Goal: Transaction & Acquisition: Purchase product/service

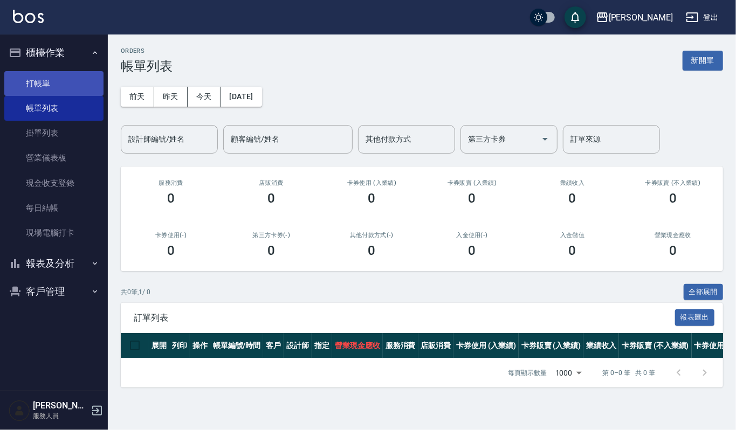
click at [36, 78] on link "打帳單" at bounding box center [53, 83] width 99 height 25
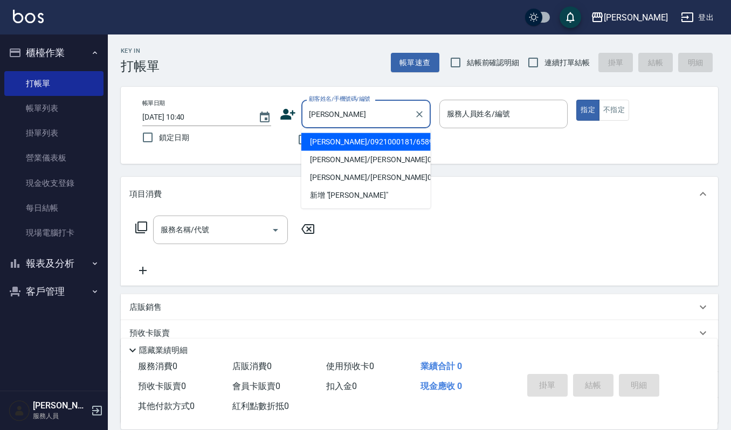
click at [385, 141] on li "[PERSON_NAME]/0921000181/6589595" at bounding box center [366, 142] width 129 height 18
type input "[PERSON_NAME]/0921000181/6589595"
type input "[PERSON_NAME]-4"
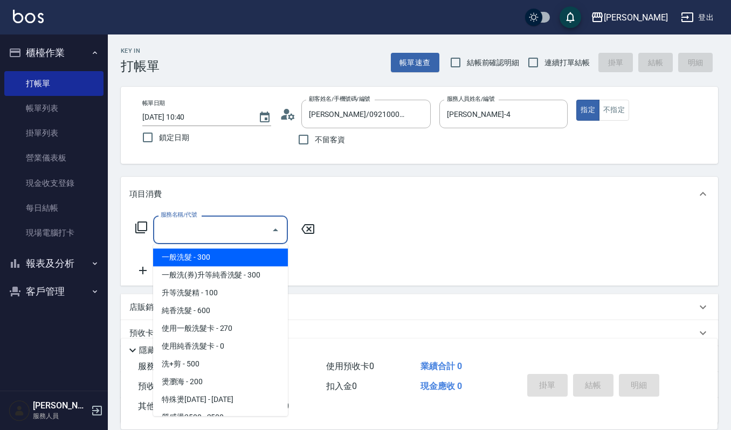
click at [240, 231] on input "服務名稱/代號" at bounding box center [212, 230] width 109 height 19
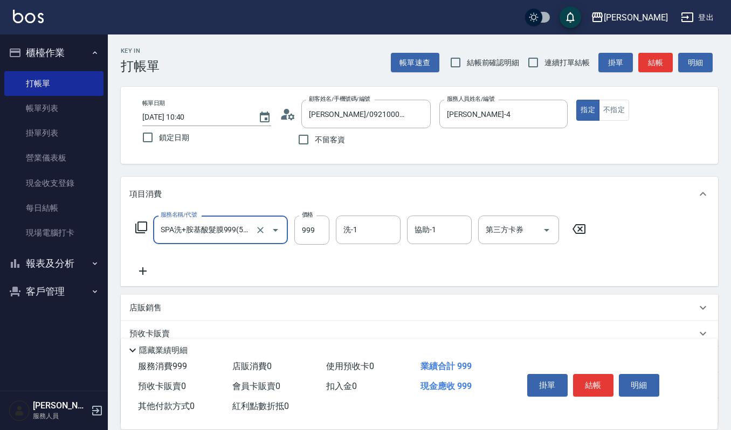
type input "SPA洗+胺基酸髮膜999(529)"
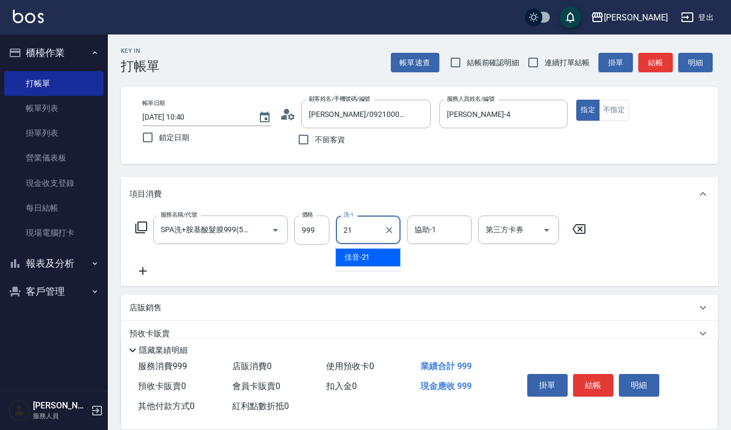
type input "佳音-21"
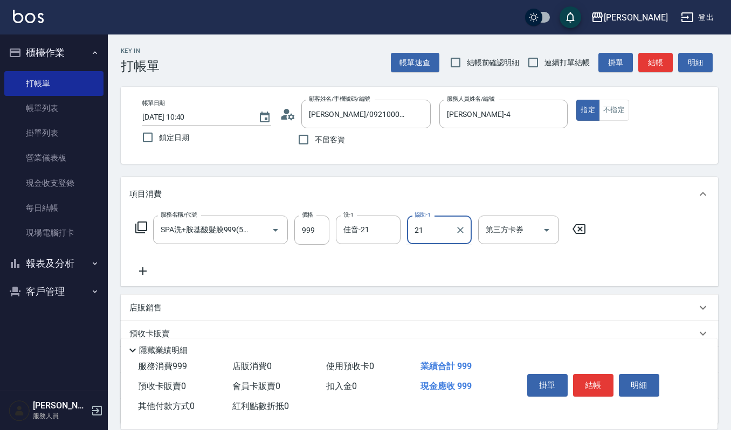
type input "佳音-21"
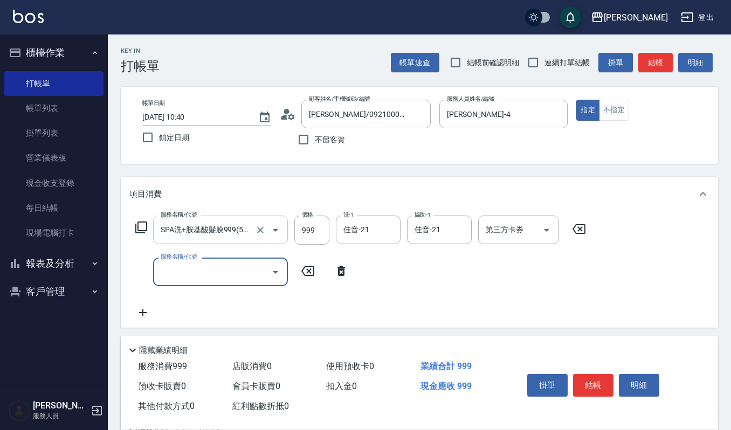
click at [259, 239] on div at bounding box center [268, 230] width 30 height 29
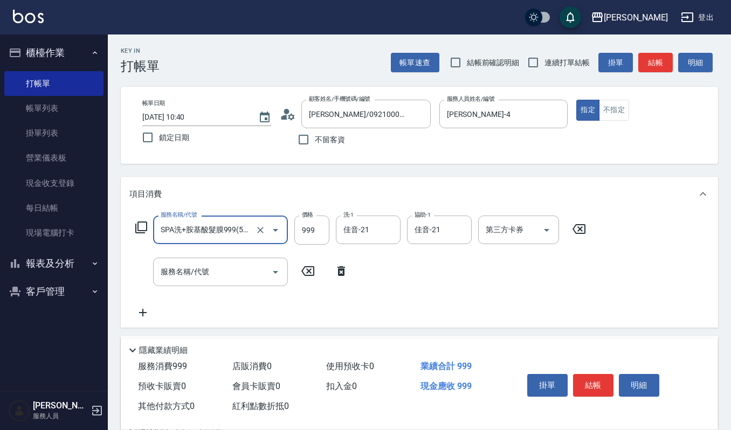
scroll to position [0, 3]
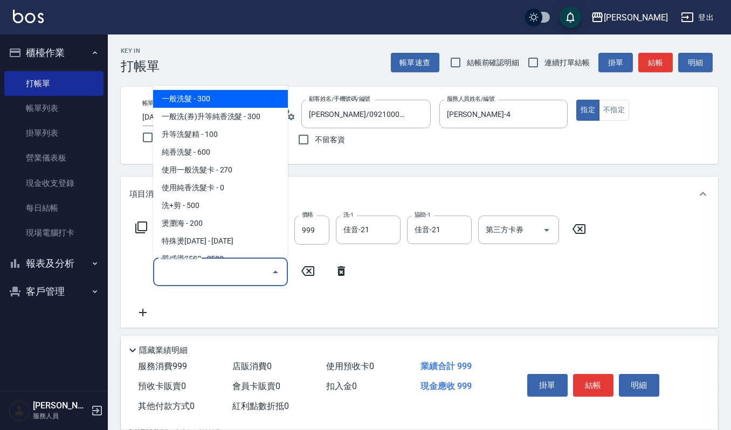
click at [249, 275] on input "服務名稱/代號" at bounding box center [212, 272] width 109 height 19
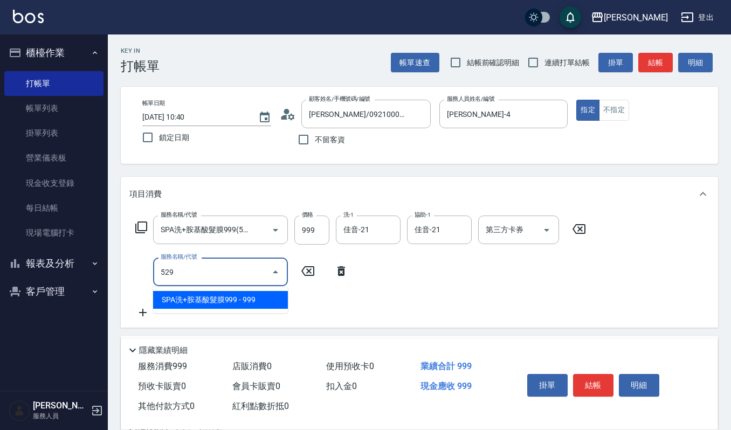
type input "SPA洗+胺基酸髮膜999(529)"
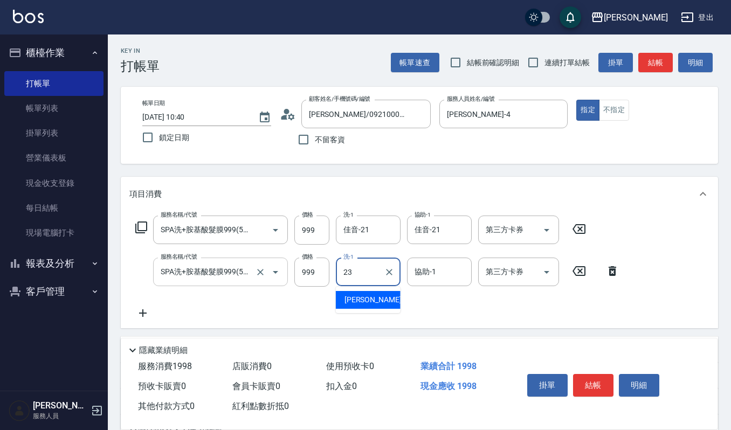
type input "[PERSON_NAME]-23"
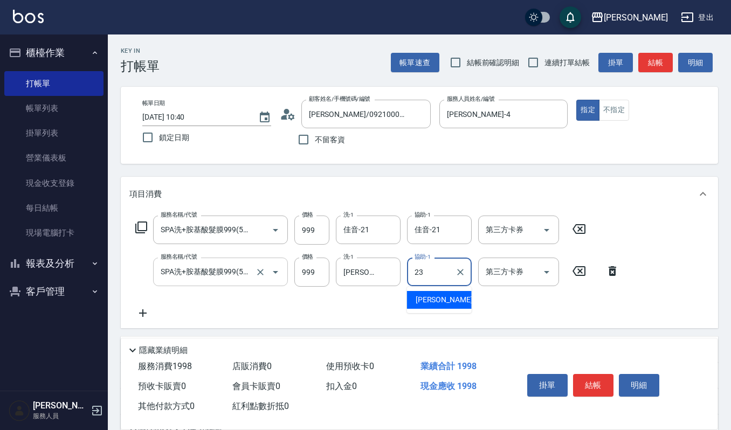
type input "[PERSON_NAME]-23"
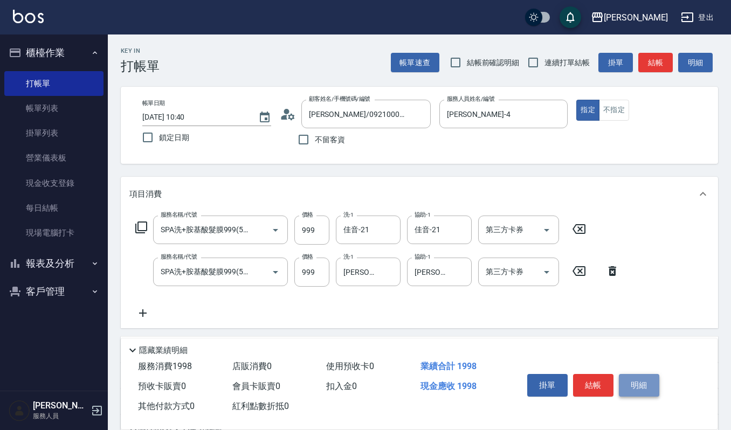
click at [644, 384] on button "明細" at bounding box center [639, 385] width 40 height 23
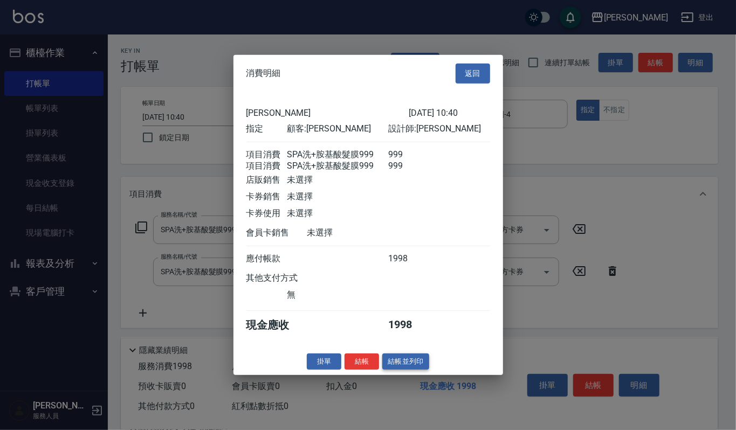
click at [398, 369] on button "結帳並列印" at bounding box center [405, 361] width 47 height 17
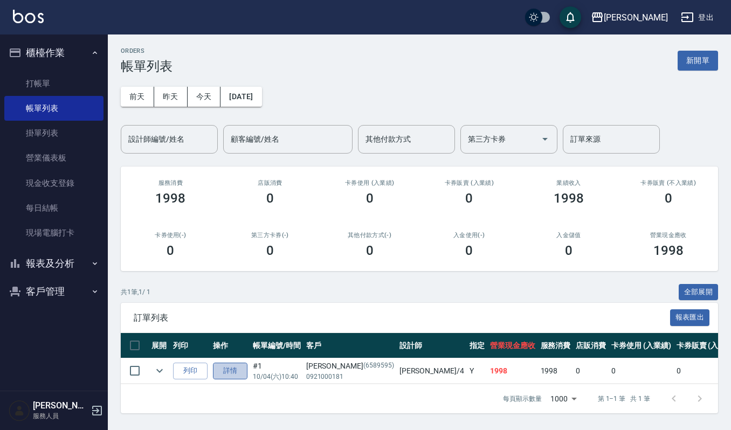
click at [236, 376] on link "詳情" at bounding box center [230, 371] width 35 height 17
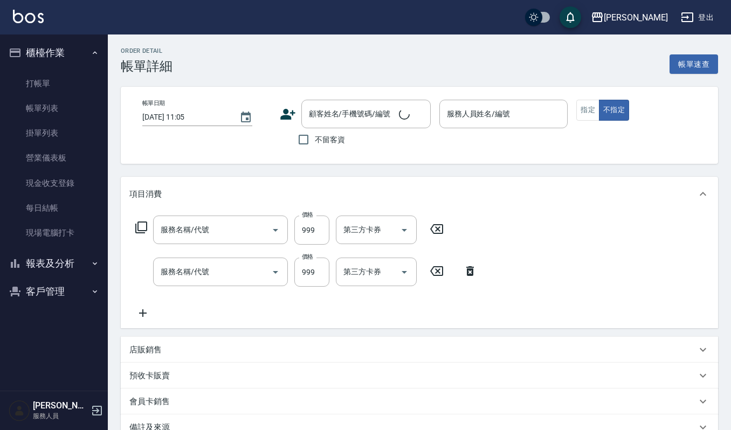
type input "[DATE] 10:40"
type input "[PERSON_NAME]-4"
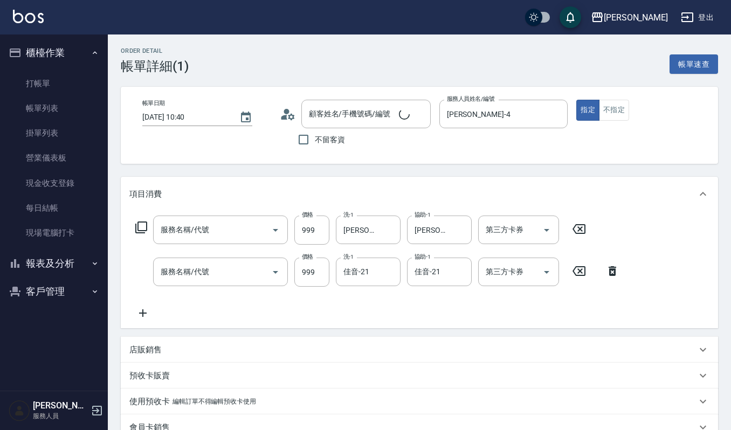
type input "SPA洗+胺基酸髮膜999(529)"
click at [147, 316] on icon at bounding box center [142, 313] width 27 height 13
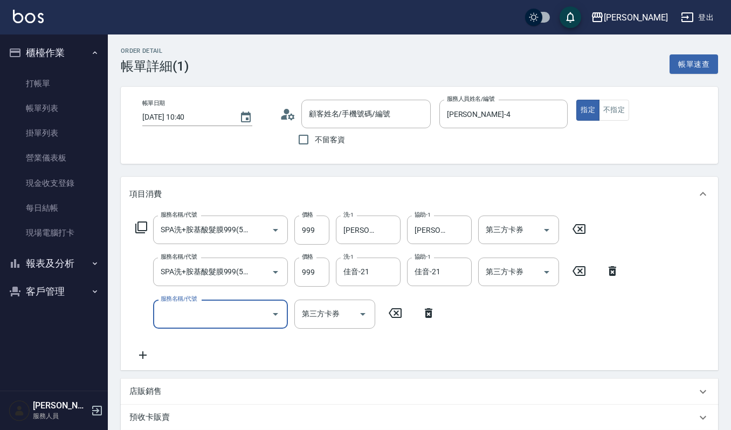
type input "[PERSON_NAME]/0921000181/6589595"
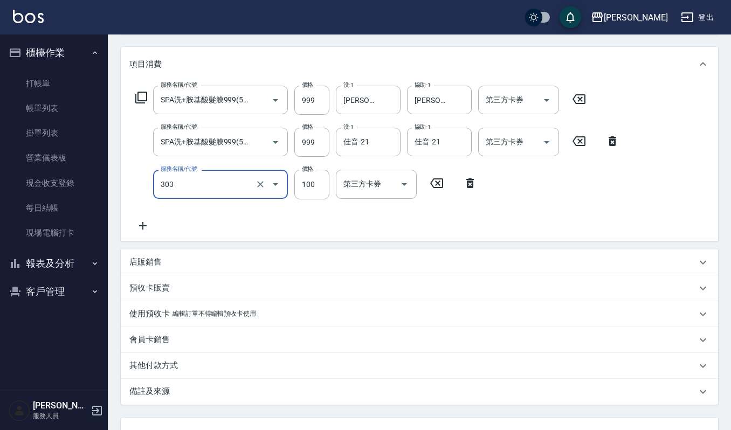
scroll to position [218, 0]
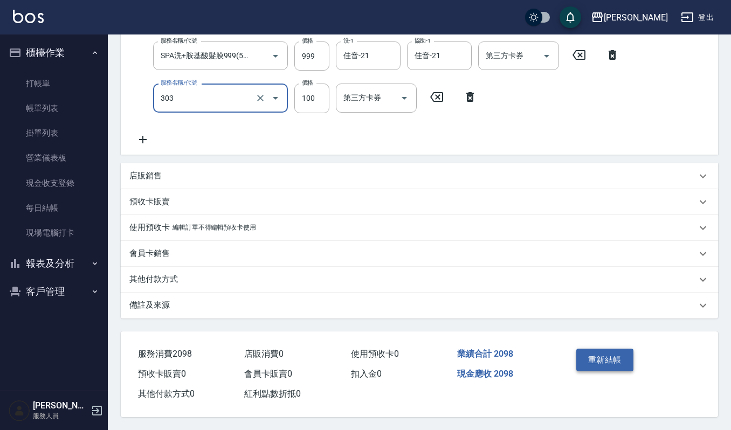
type input "修瀏海(303)"
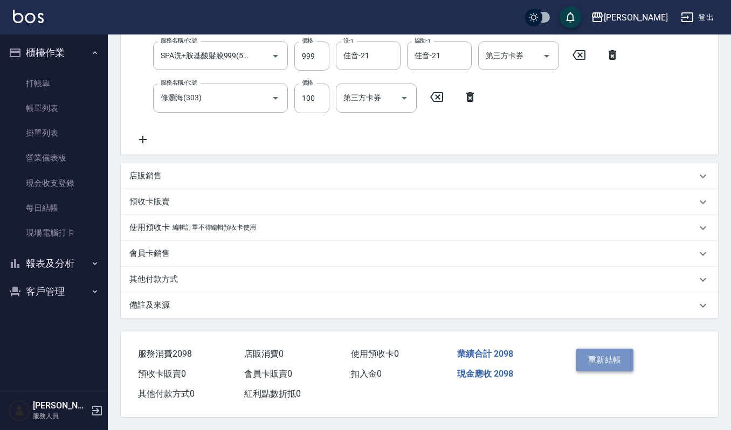
click at [611, 356] on button "重新結帳" at bounding box center [605, 360] width 57 height 23
